Goal: Check status: Check status

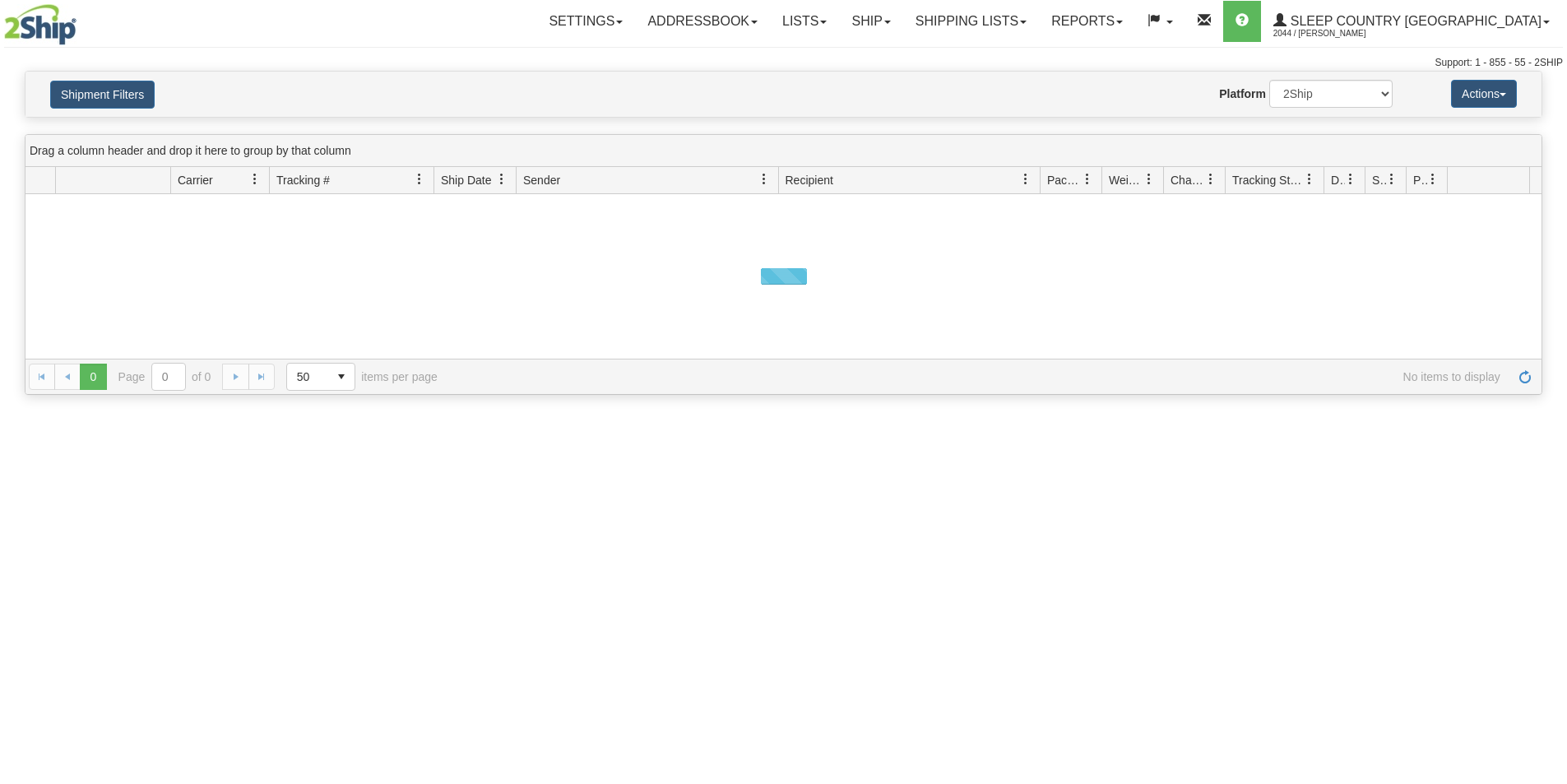
drag, startPoint x: 0, startPoint y: 0, endPoint x: 351, endPoint y: 158, distance: 384.9
click at [111, 92] on button "Shipment Filters" at bounding box center [102, 95] width 105 height 28
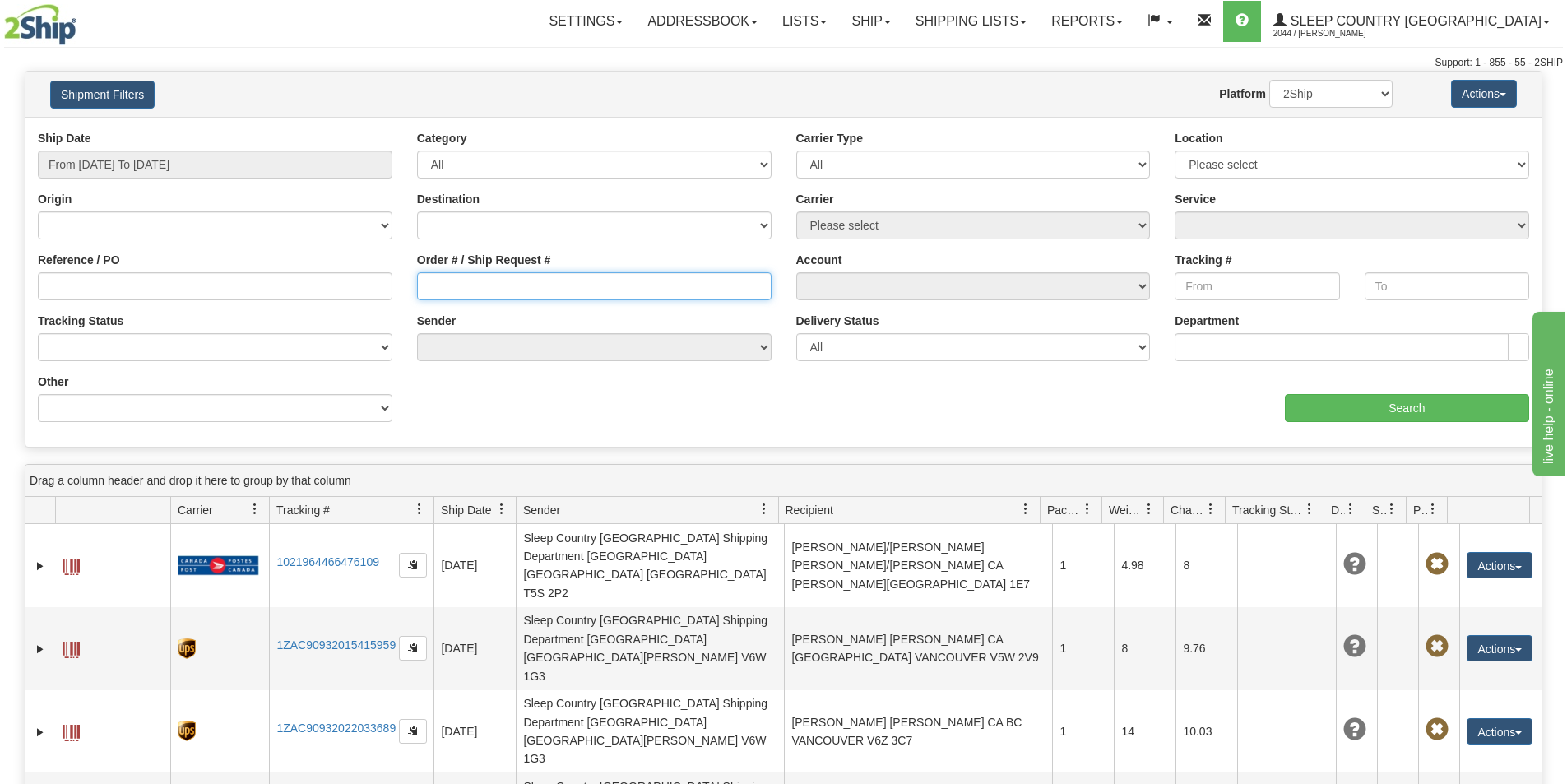
click at [533, 281] on input "Order # / Ship Request #" at bounding box center [594, 286] width 354 height 28
paste input "10494445"
click at [427, 287] on input "10494445" at bounding box center [594, 286] width 354 height 28
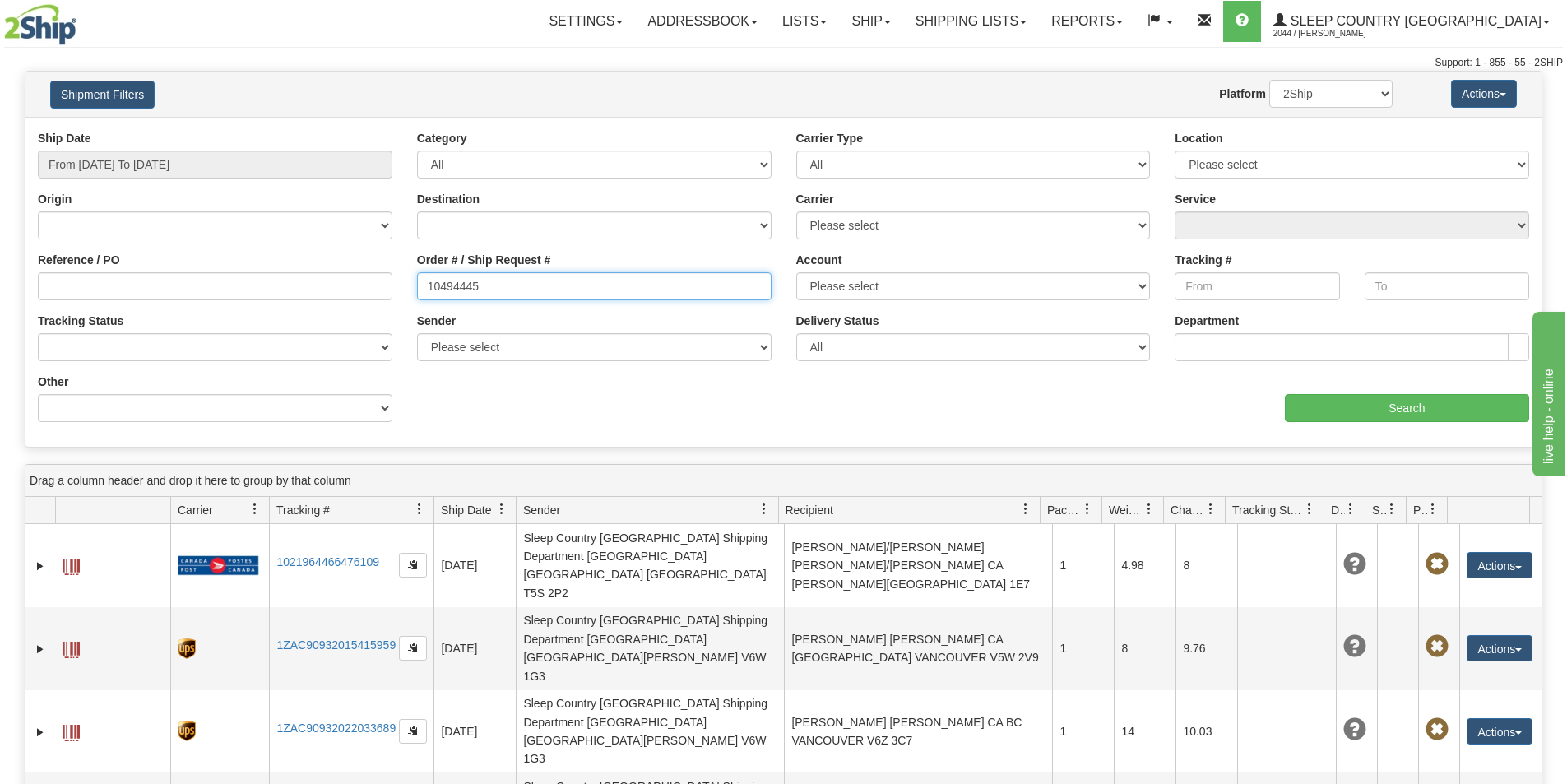
type input "10494445"
click at [304, 165] on input "From [DATE] To [DATE]" at bounding box center [215, 164] width 354 height 28
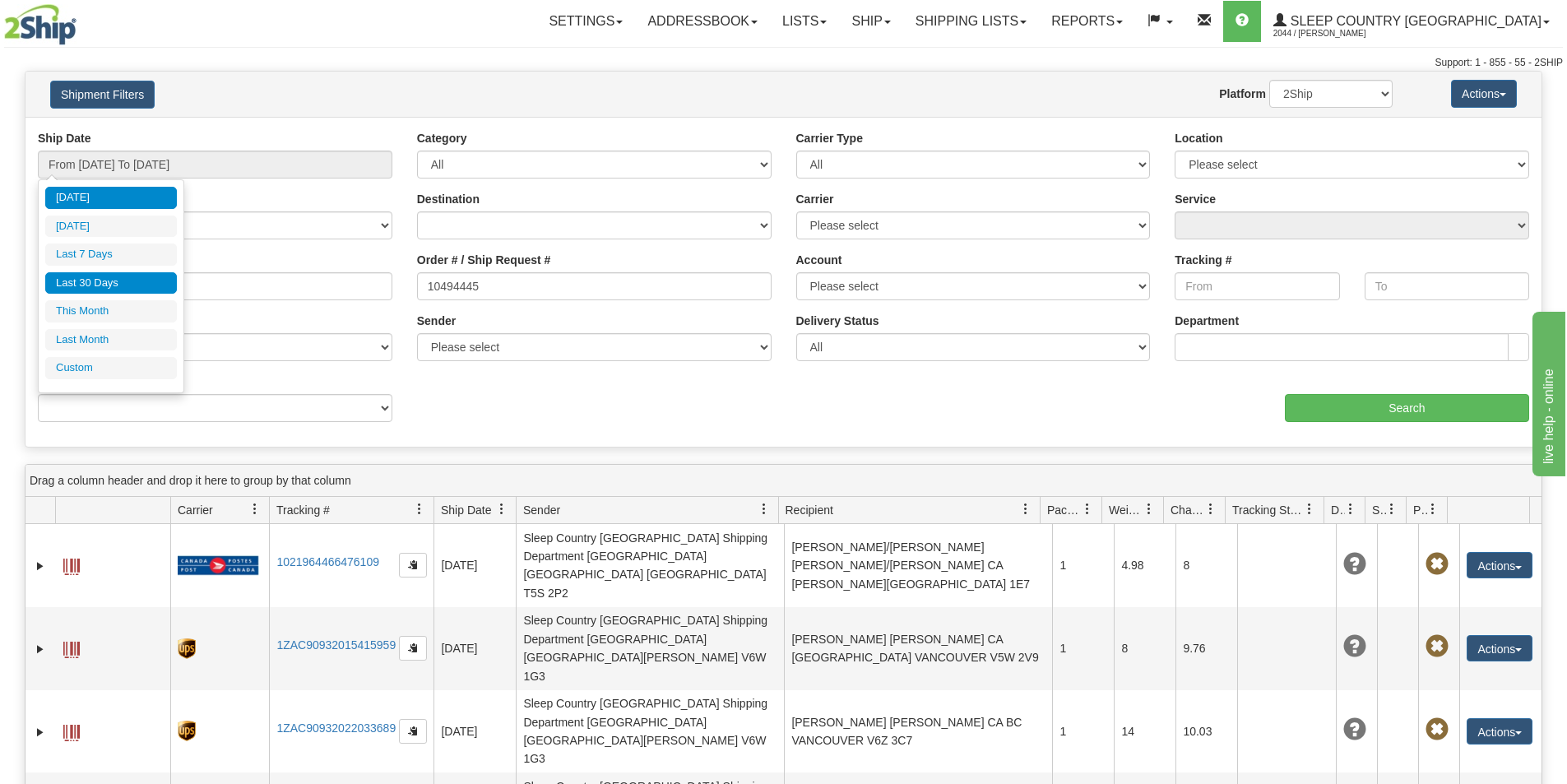
click at [153, 281] on li "Last 30 Days" at bounding box center [111, 283] width 132 height 22
type input "From [DATE] To [DATE]"
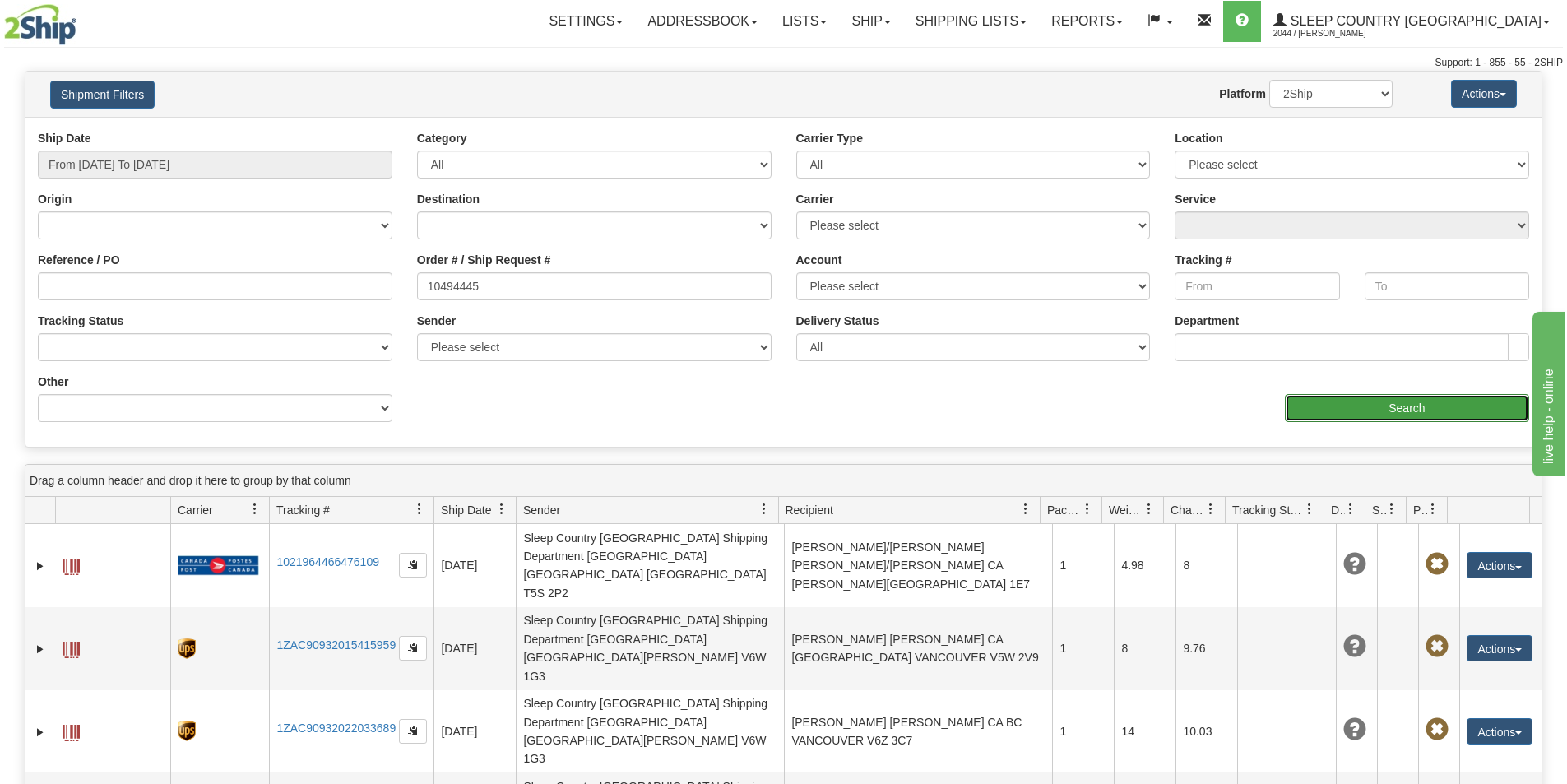
click at [1403, 401] on input "Search" at bounding box center [1407, 408] width 244 height 28
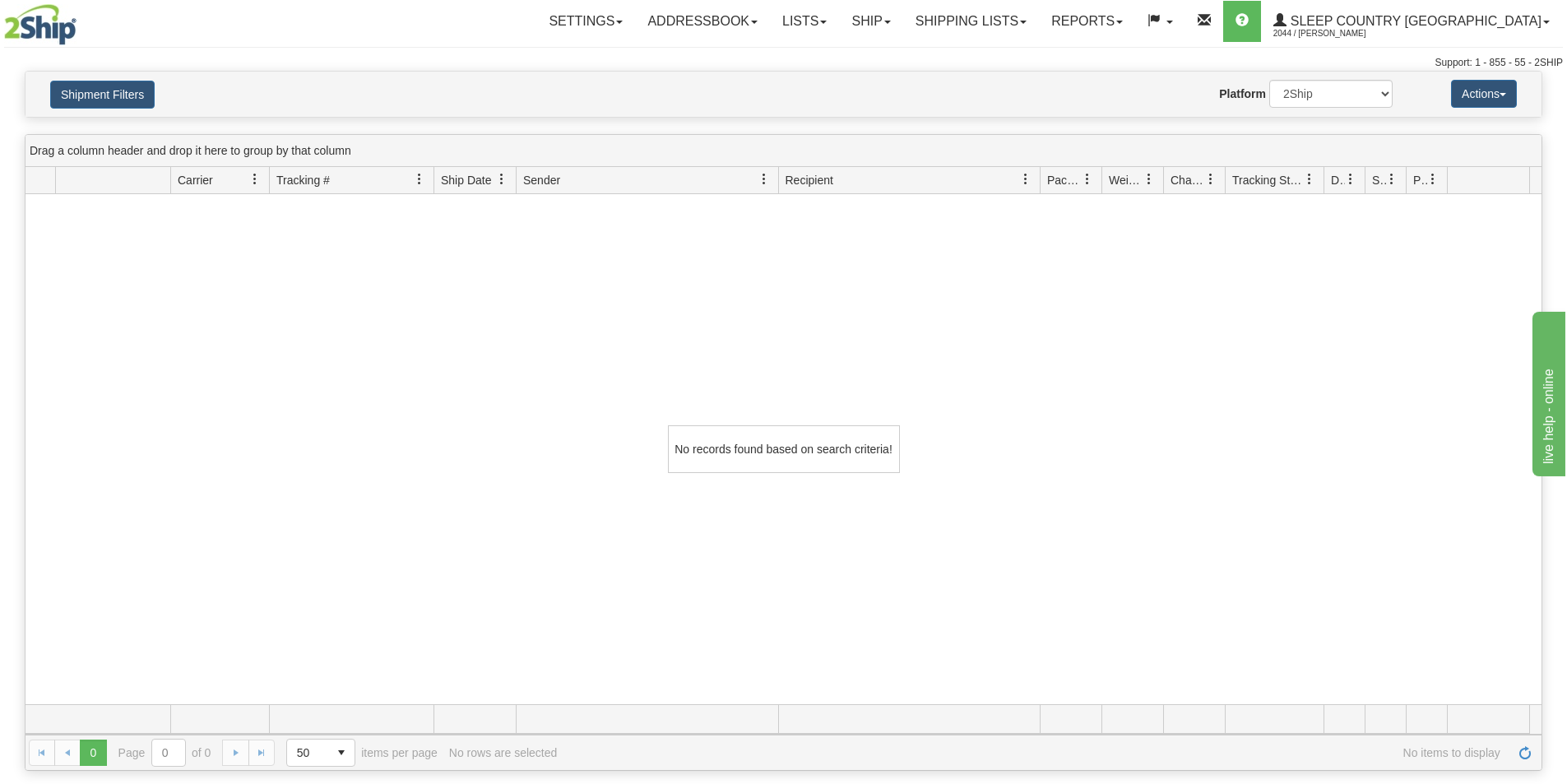
drag, startPoint x: 539, startPoint y: 354, endPoint x: 784, endPoint y: 202, distance: 288.3
click at [541, 353] on div "No records found based on search criteria!" at bounding box center [784, 449] width 1516 height 510
click at [1039, 12] on link "Shipping lists" at bounding box center [971, 22] width 136 height 41
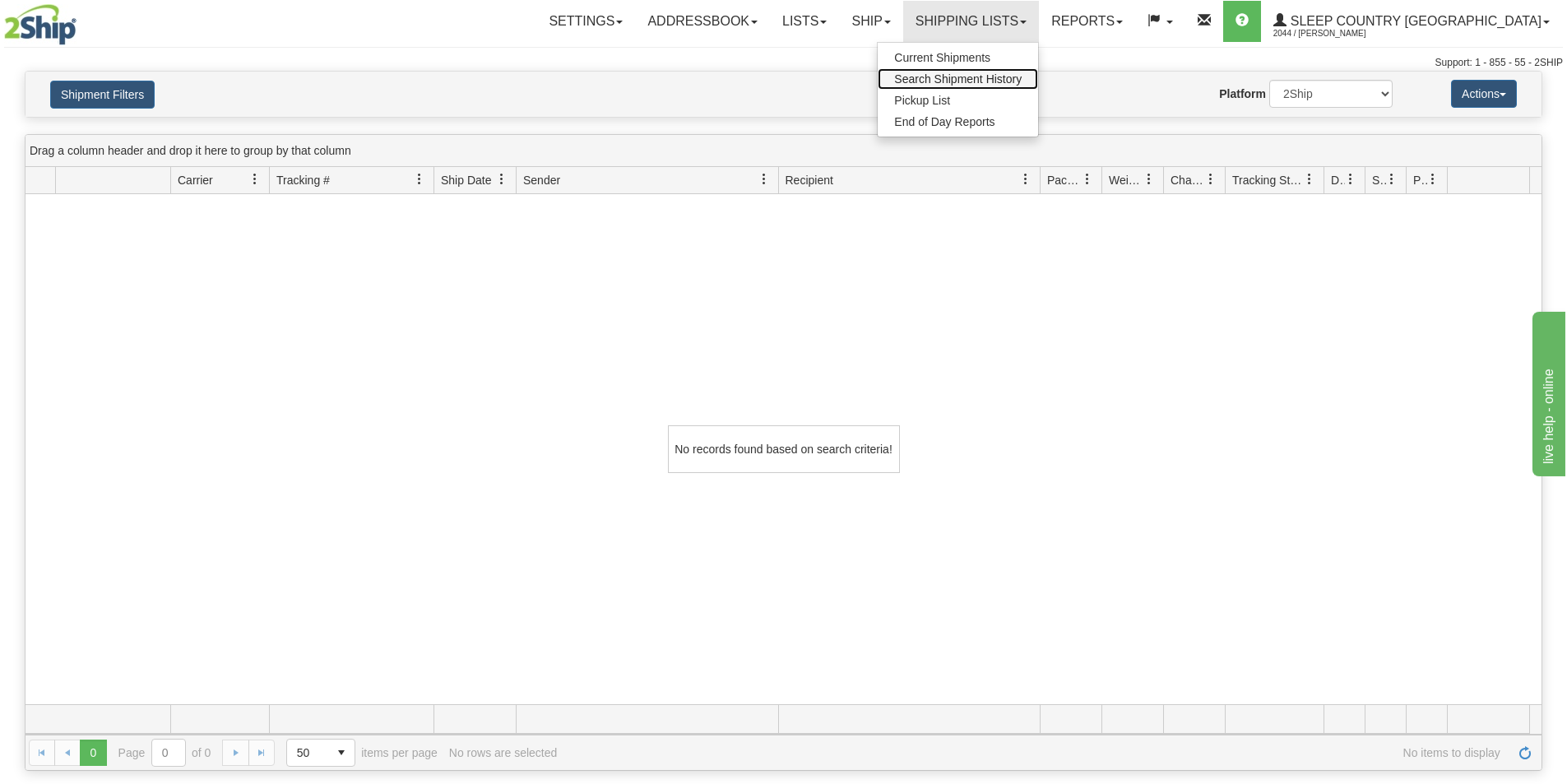
click at [1022, 73] on span "Search Shipment History" at bounding box center [959, 79] width 128 height 13
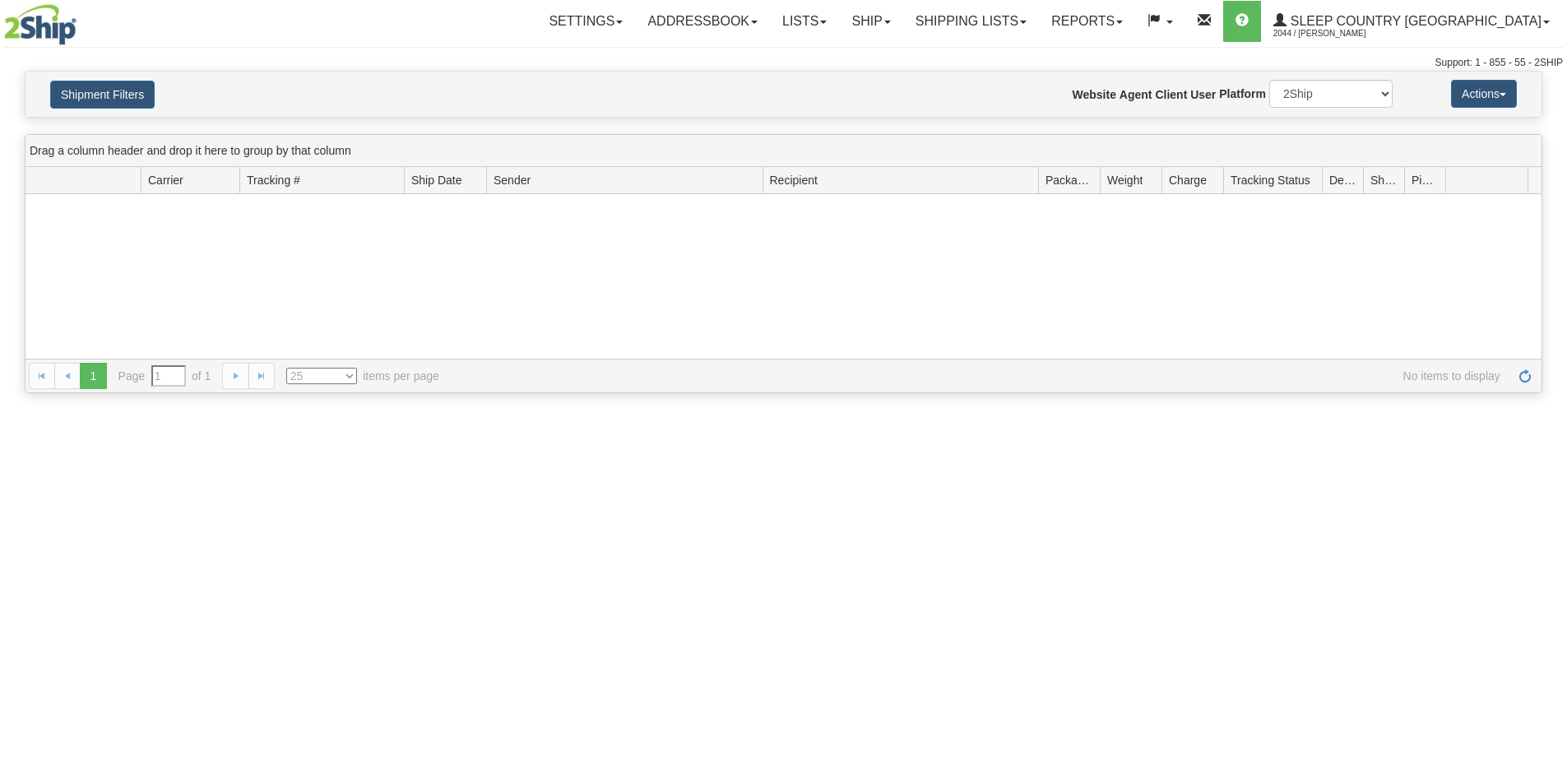
type input "From [DATE] To [DATE]"
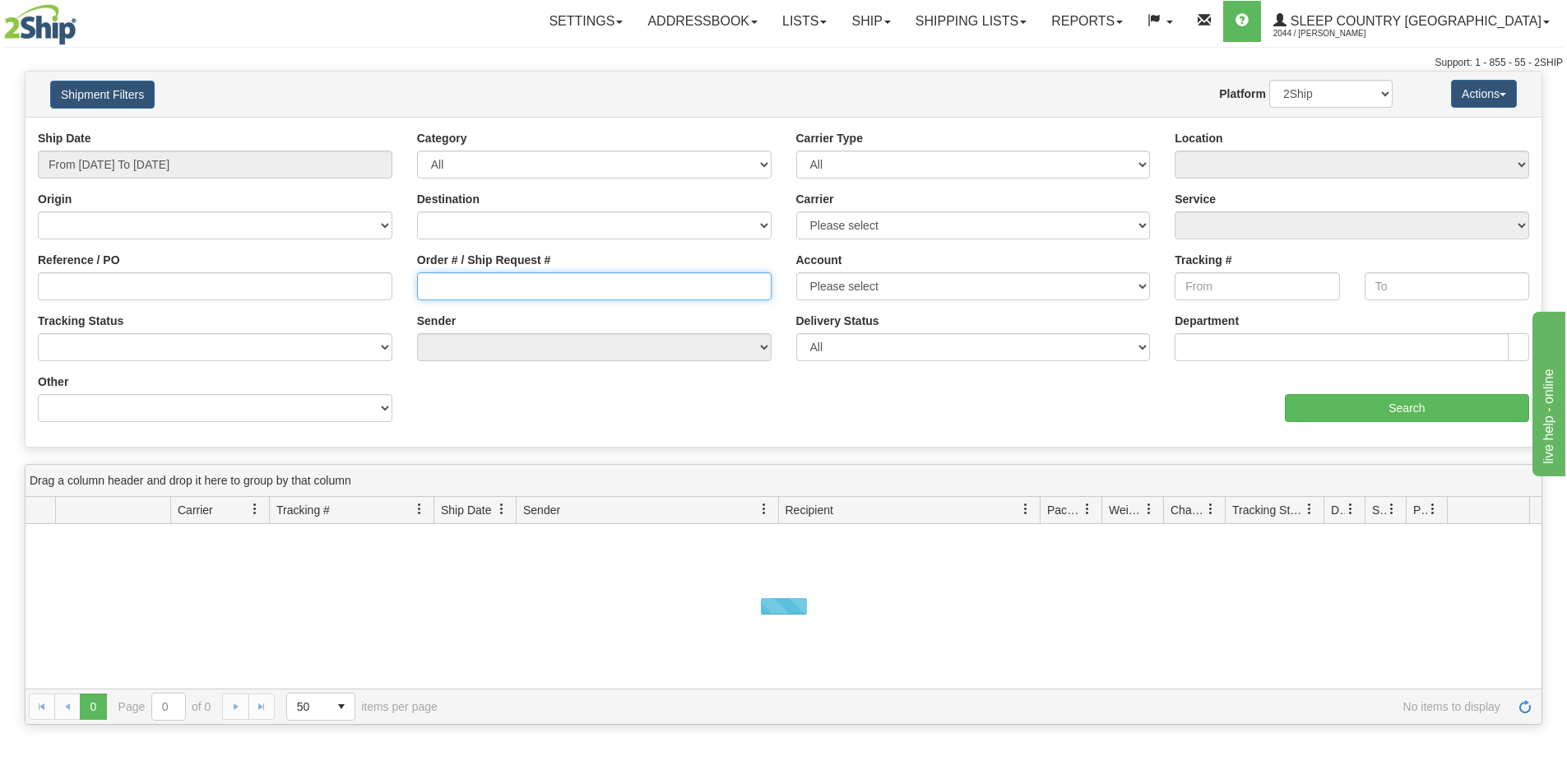
click at [452, 295] on input "Order # / Ship Request #" at bounding box center [594, 286] width 354 height 28
click at [586, 287] on input "Order # / Ship Request #" at bounding box center [594, 286] width 354 height 28
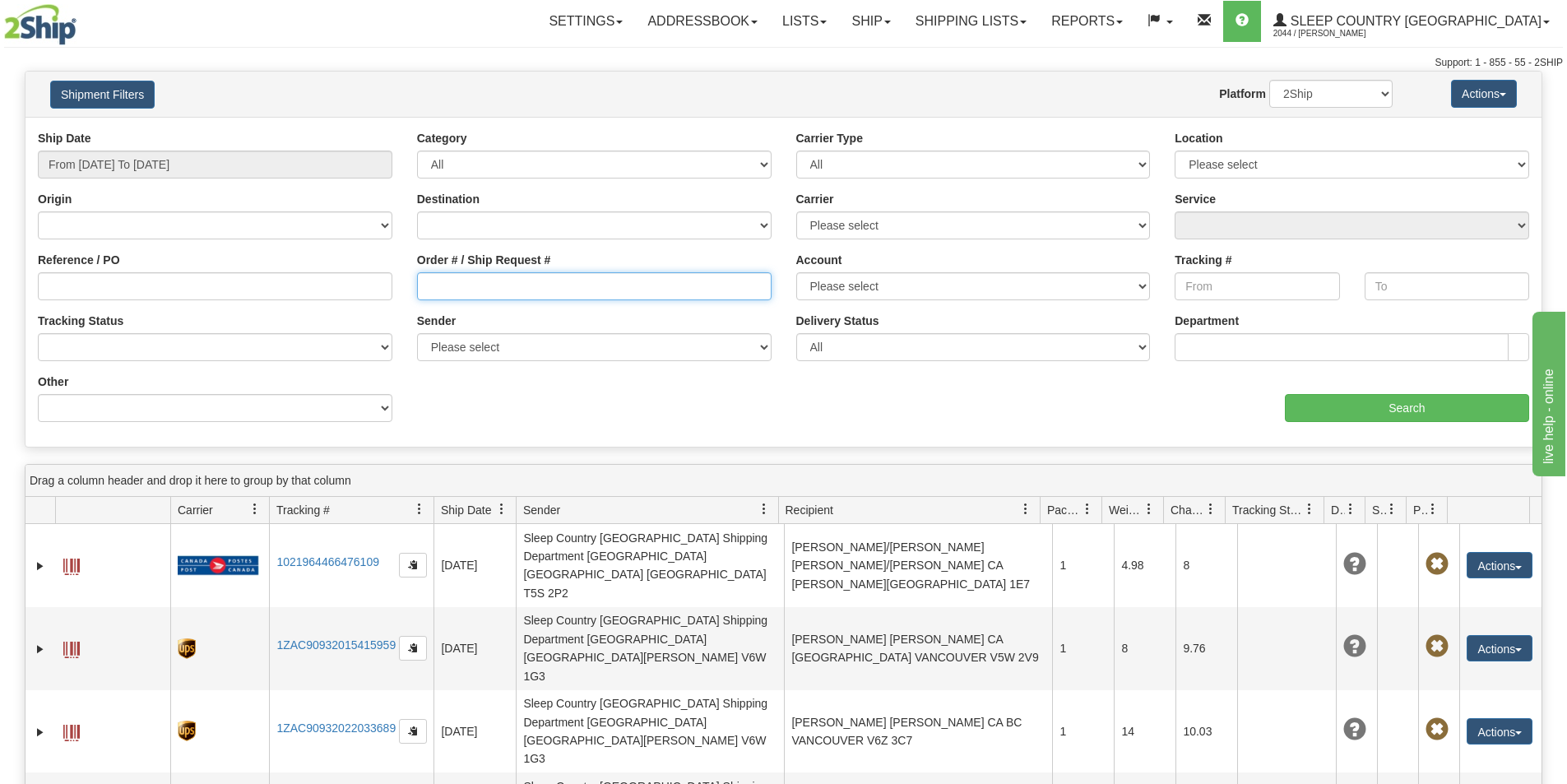
paste input "10494445"
click at [468, 279] on input "10494445" at bounding box center [594, 286] width 354 height 28
drag, startPoint x: 474, startPoint y: 288, endPoint x: 213, endPoint y: 269, distance: 261.7
click at [210, 130] on div "Reference / PO Order # / Ship Request # 1049445 Account Please select Canada Po…" at bounding box center [784, 130] width 1516 height 0
type input "1049445"
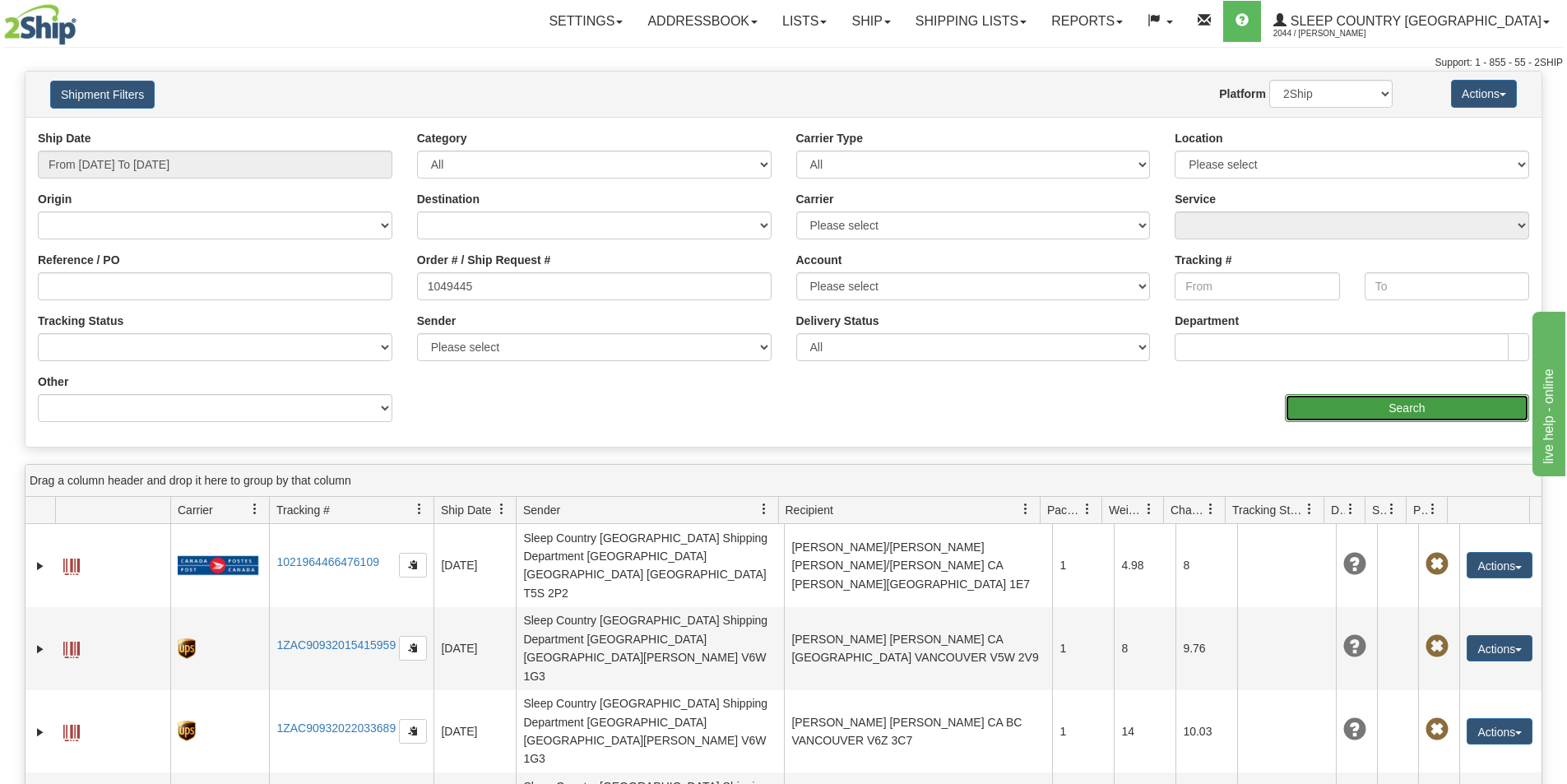
click at [1443, 402] on input "Search" at bounding box center [1407, 408] width 244 height 28
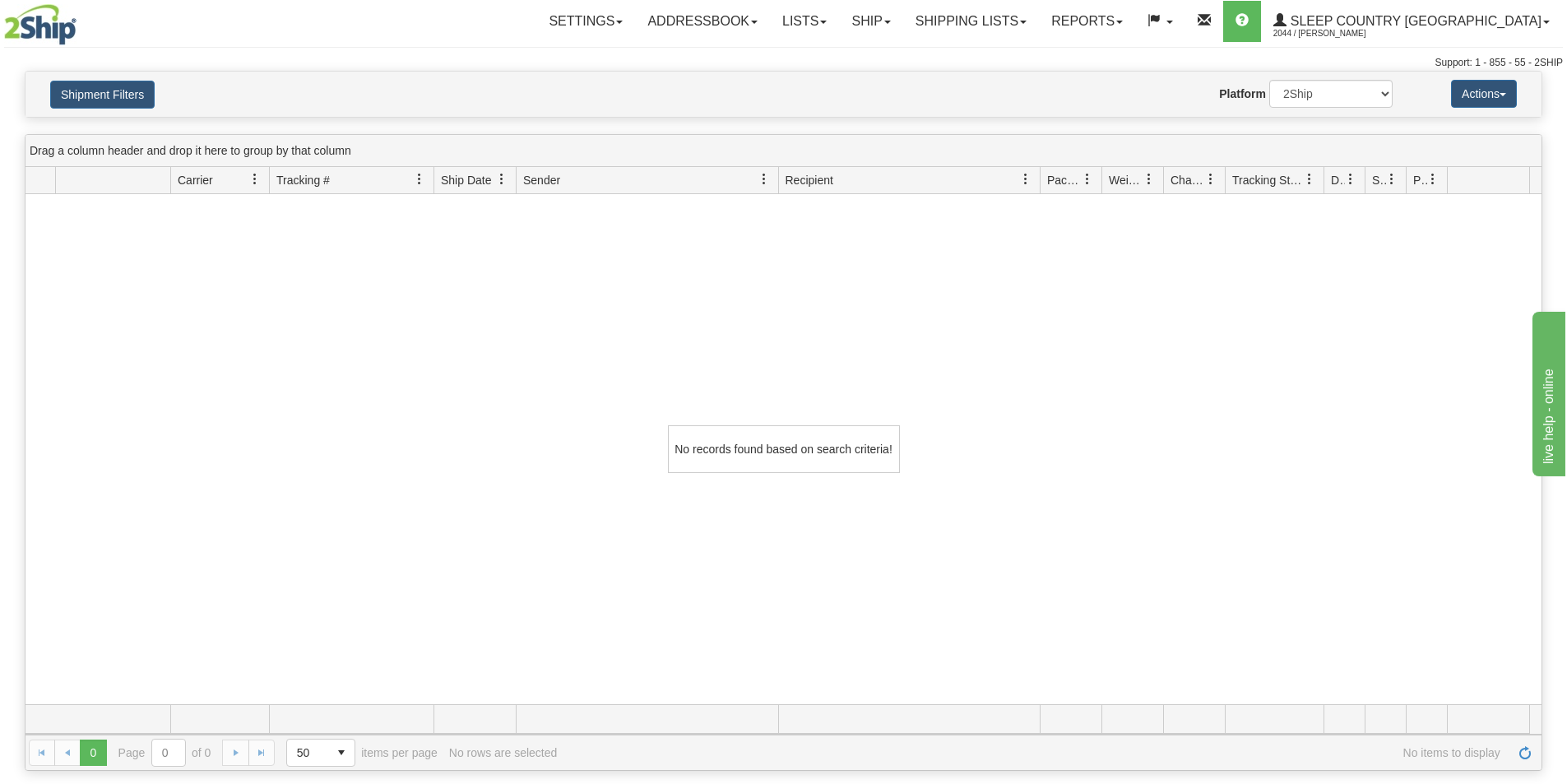
click at [41, 103] on h4 "Shipment Filters" at bounding box center [162, 94] width 248 height 29
click at [77, 94] on button "Shipment Filters" at bounding box center [102, 95] width 105 height 28
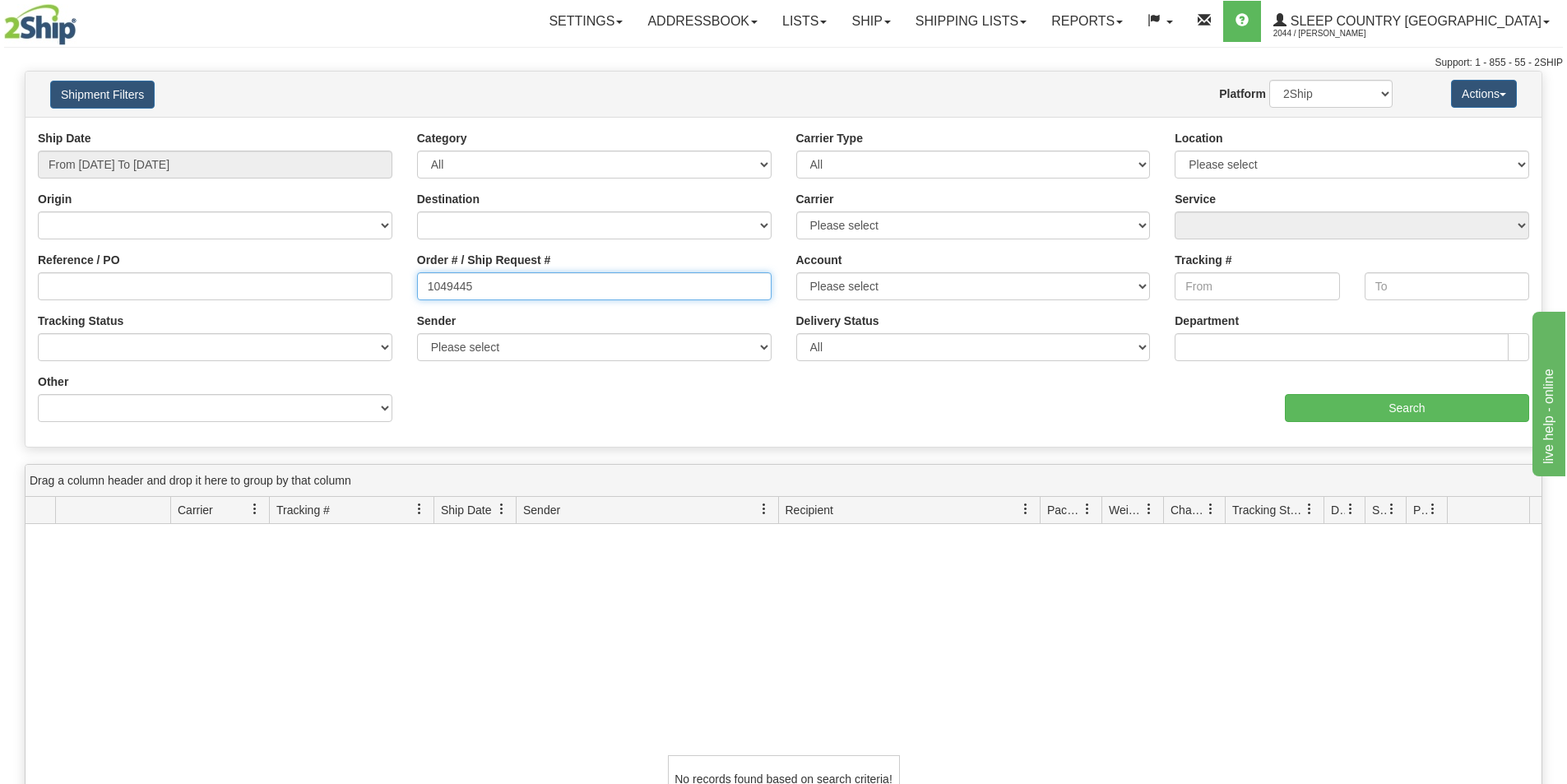
drag, startPoint x: 445, startPoint y: 293, endPoint x: 203, endPoint y: 276, distance: 242.6
click at [203, 130] on div "Reference / PO Order # / Ship Request # 1049445 Account Please select Canada Po…" at bounding box center [784, 130] width 1516 height 0
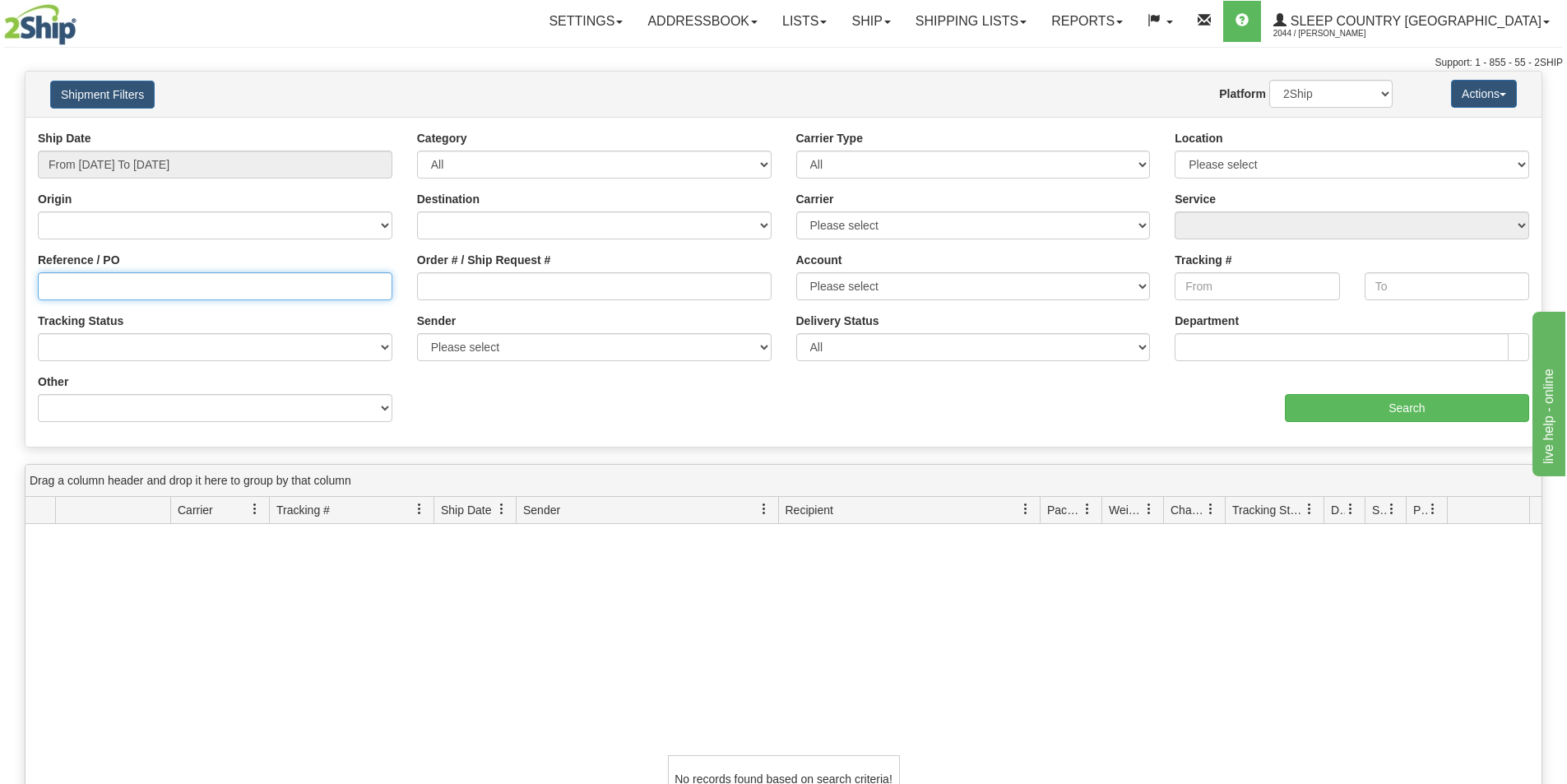
click at [86, 296] on input "Reference / PO" at bounding box center [215, 286] width 354 height 28
paste input "1049445"
type input "1049445"
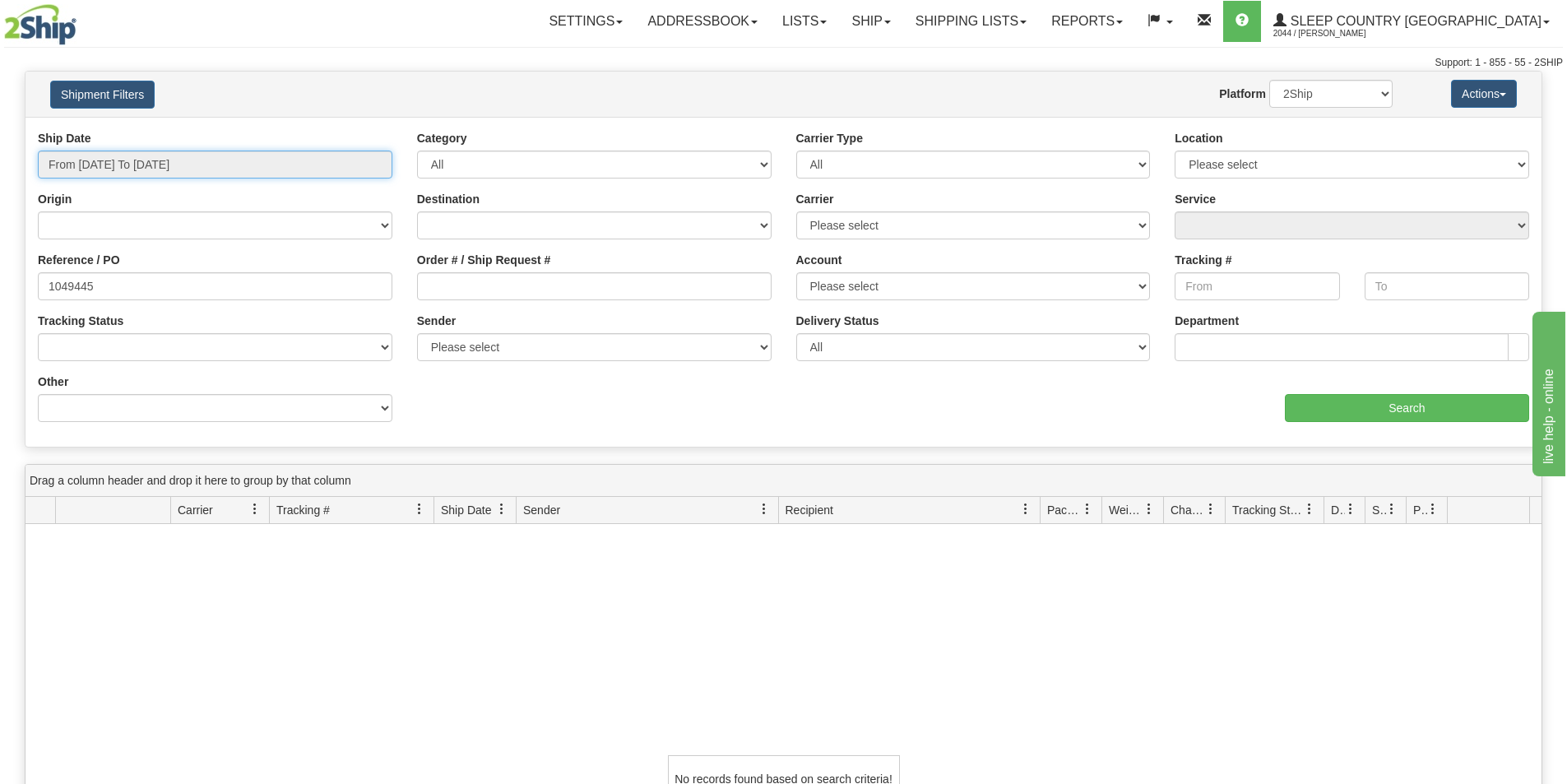
click at [136, 163] on input "From [DATE] To [DATE]" at bounding box center [215, 164] width 354 height 28
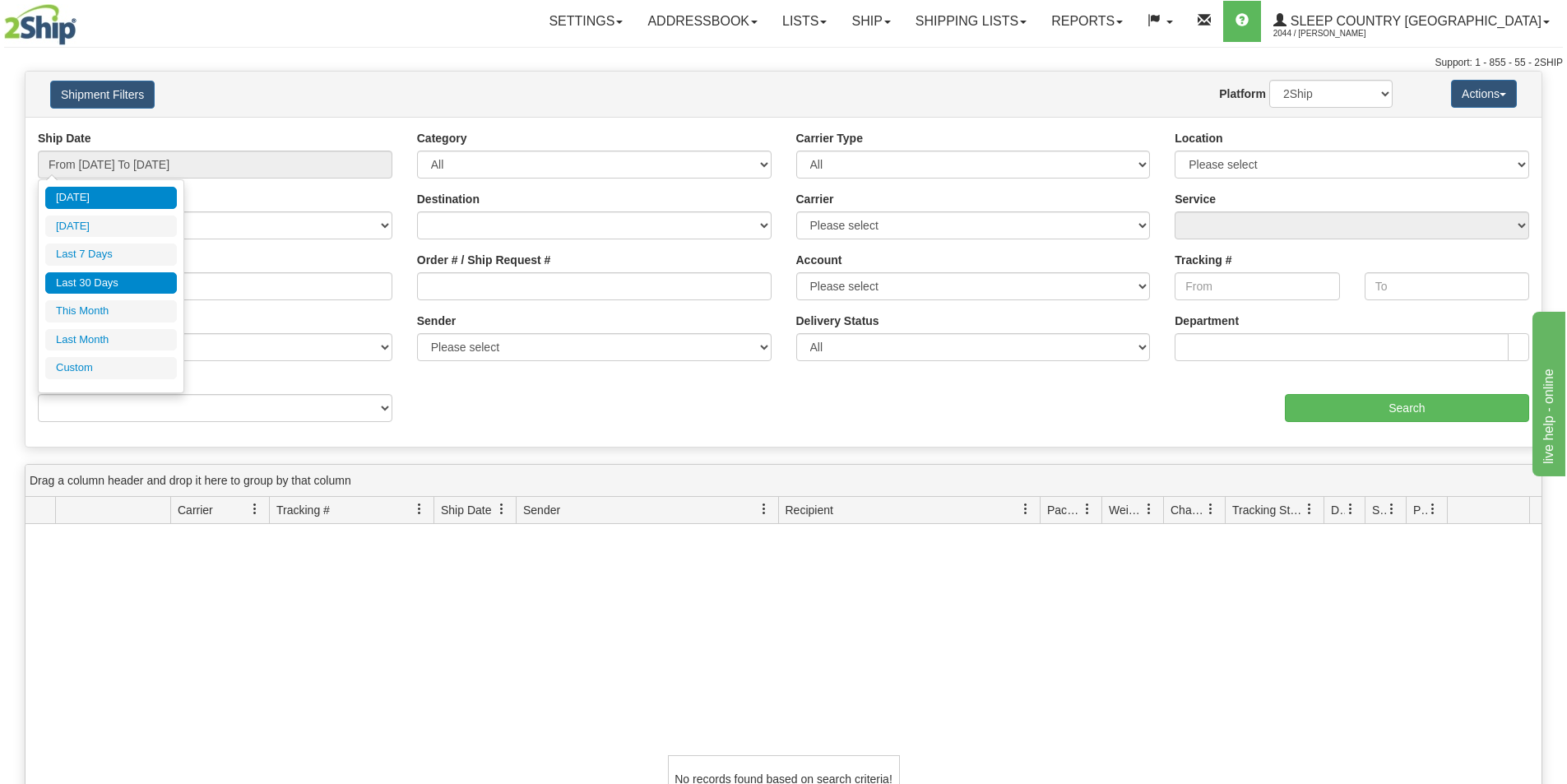
click at [165, 276] on li "Last 30 Days" at bounding box center [111, 283] width 132 height 22
type input "From [DATE] To [DATE]"
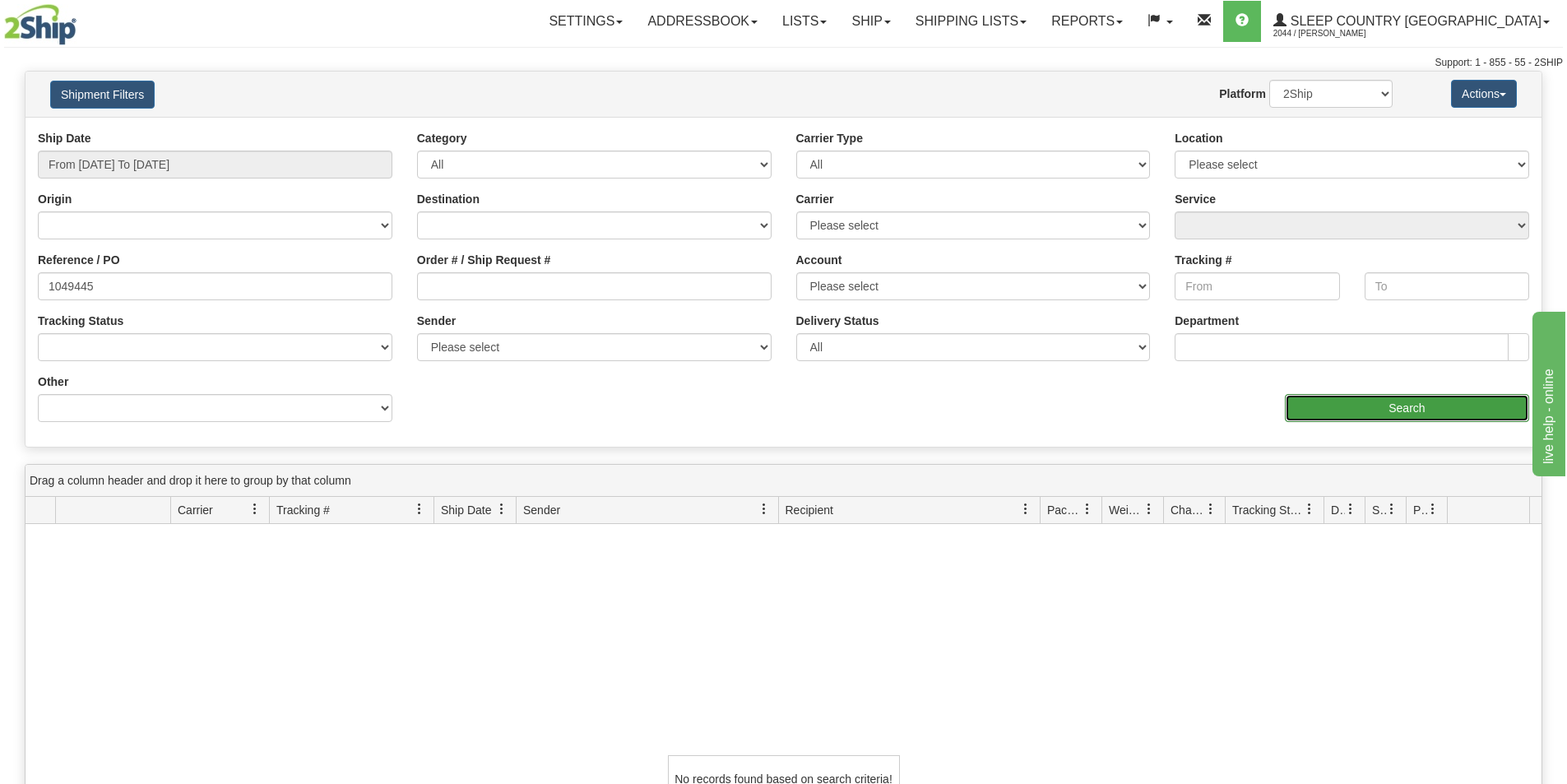
click at [1376, 409] on input "Search" at bounding box center [1407, 408] width 244 height 28
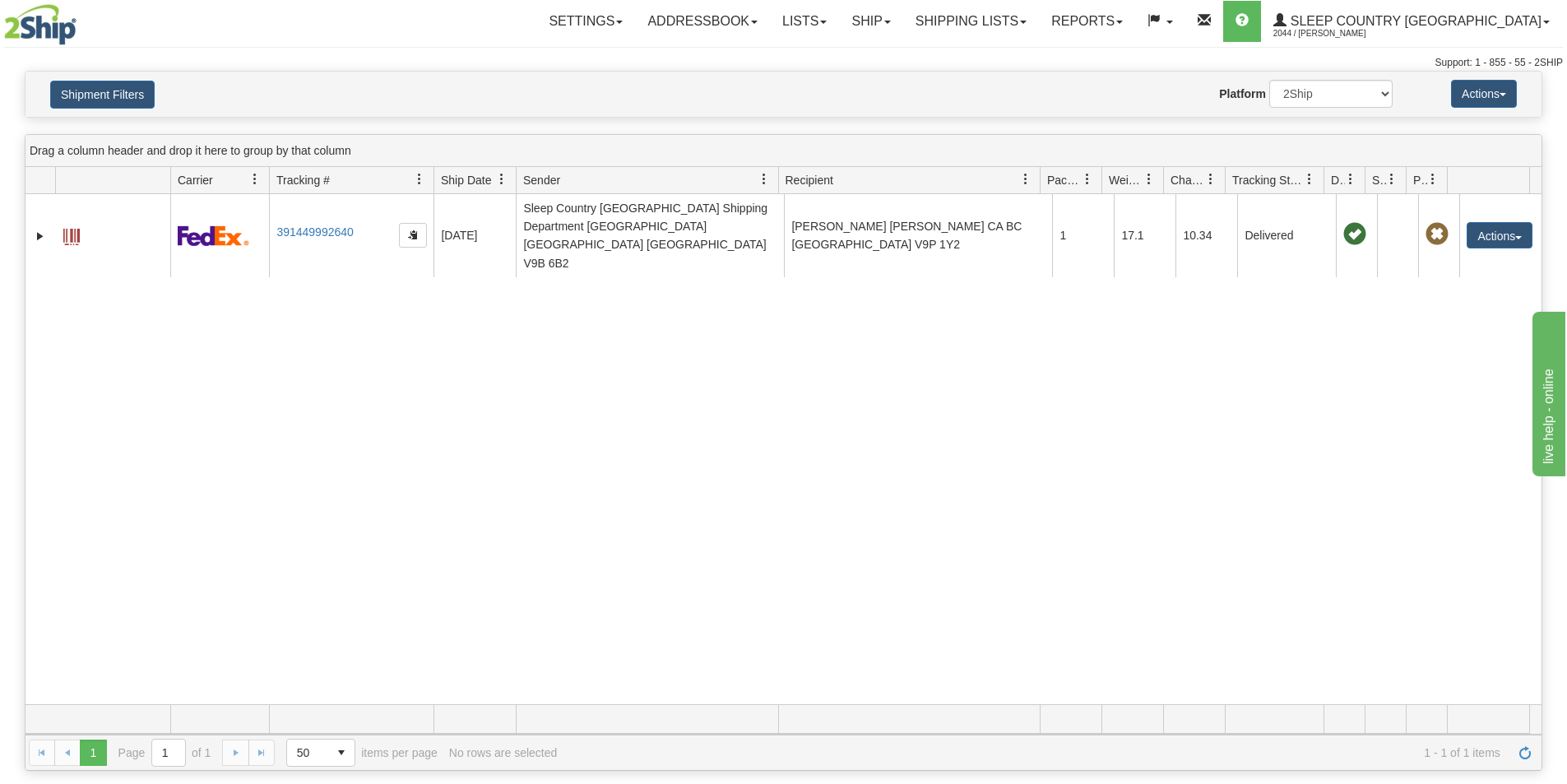
drag, startPoint x: 452, startPoint y: 485, endPoint x: 168, endPoint y: 437, distance: 288.0
click at [452, 485] on div "31358863 2044 391449992640 07/26/2025 07/26/2025 05:46:40 PM Sleep Country Cana…" at bounding box center [784, 449] width 1516 height 510
